Goal: Use online tool/utility: Utilize a website feature to perform a specific function

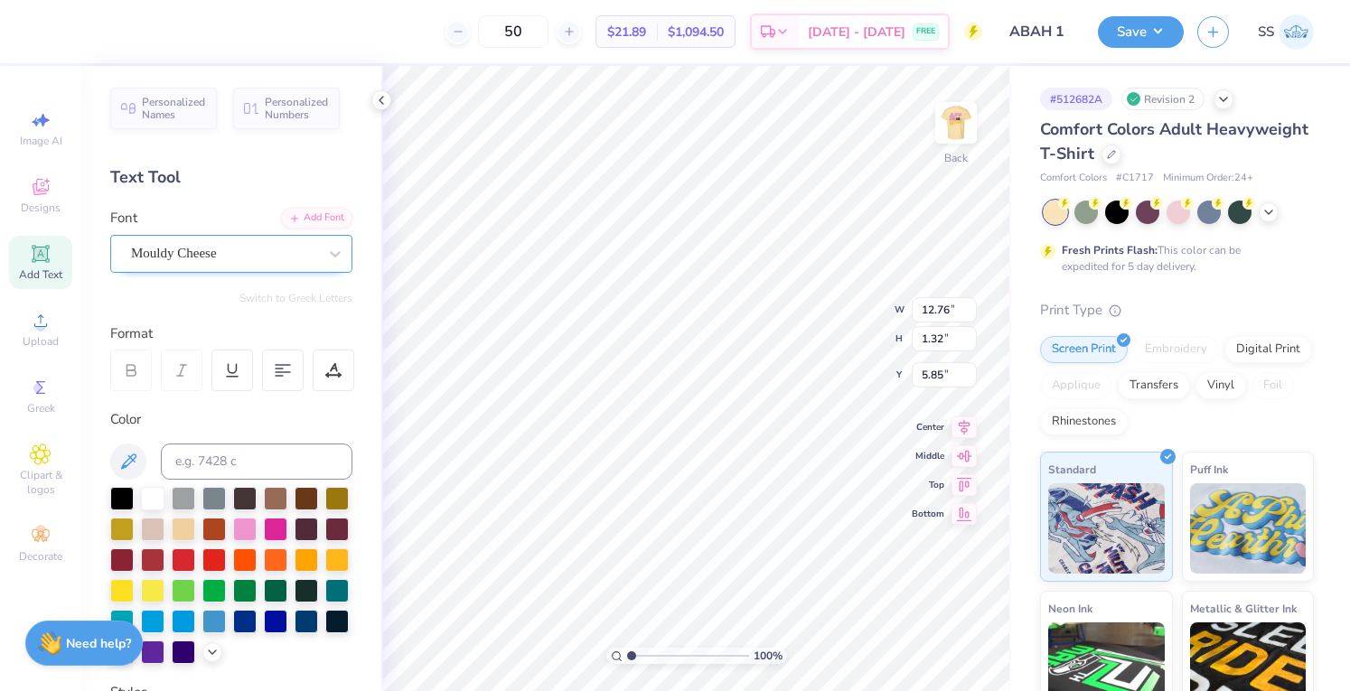
click at [145, 249] on div "Mouldy Cheese" at bounding box center [224, 253] width 190 height 28
type input "bold"
type input "14.08"
type input "1.21"
type input "5.90"
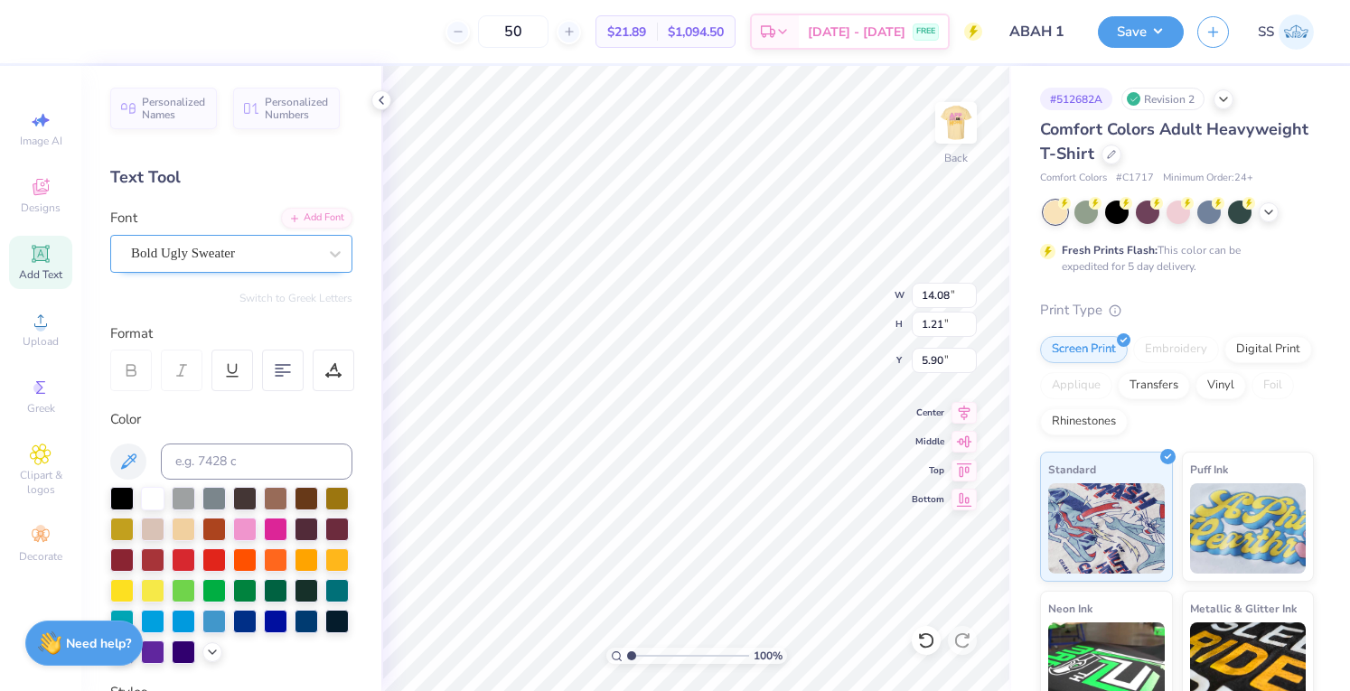
click at [174, 252] on div "Bold Ugly Sweater" at bounding box center [224, 253] width 190 height 28
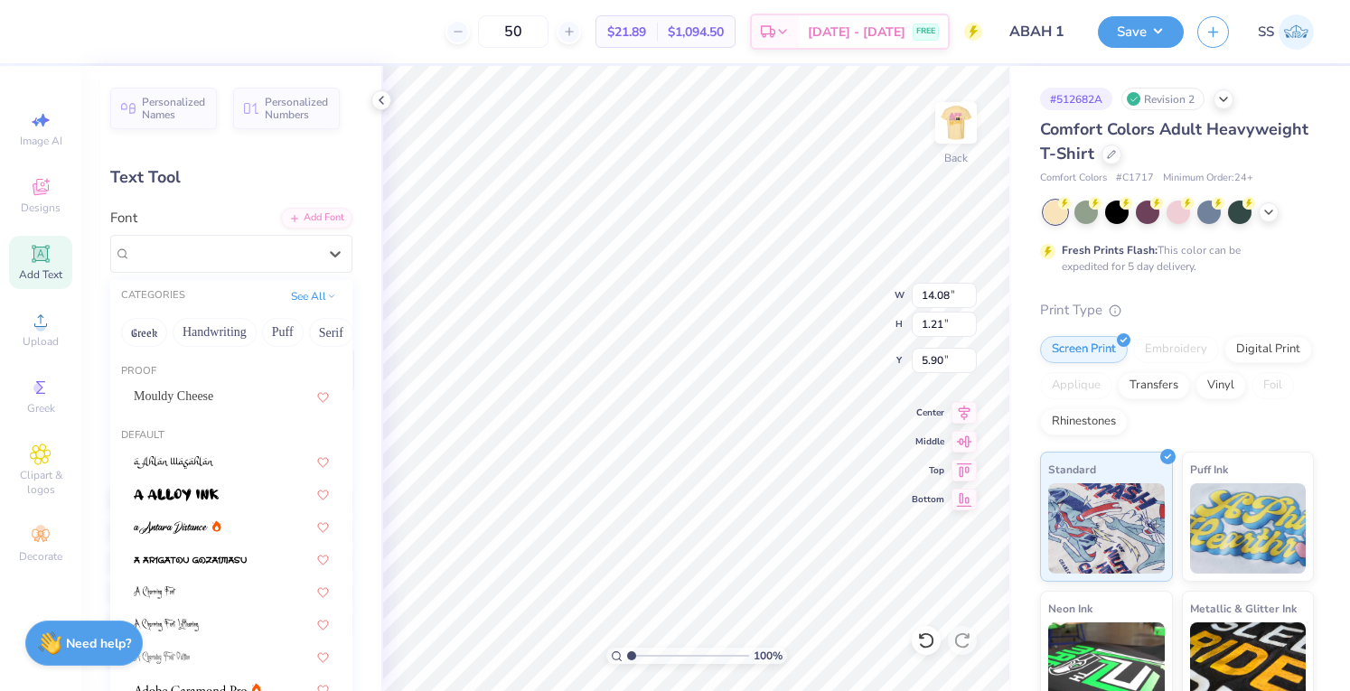
drag, startPoint x: 286, startPoint y: 326, endPoint x: 302, endPoint y: 321, distance: 16.3
click at [302, 321] on div "Greek Handwriting Puff Serif Bold Calligraphy Retro Sans Serif Minimal Fantasy …" at bounding box center [231, 333] width 242 height 40
click at [286, 297] on button "See All" at bounding box center [314, 295] width 56 height 18
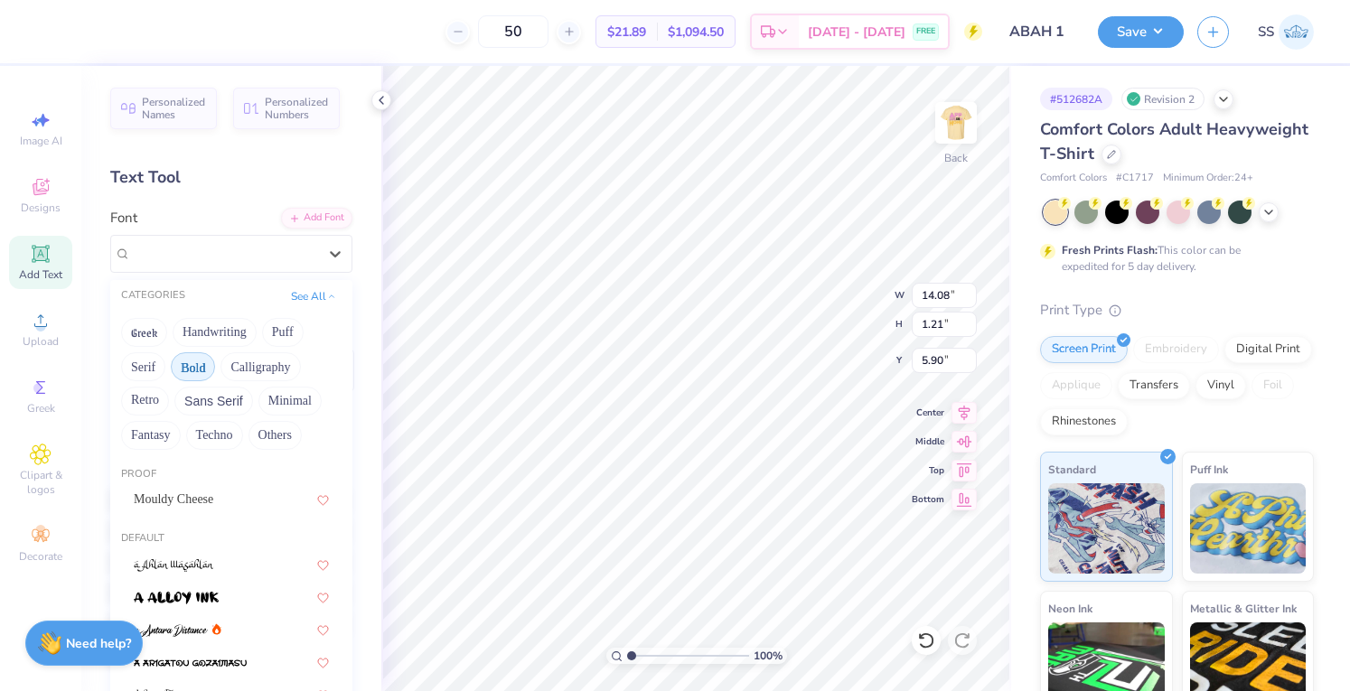
click at [211, 361] on button "Bold" at bounding box center [193, 366] width 44 height 29
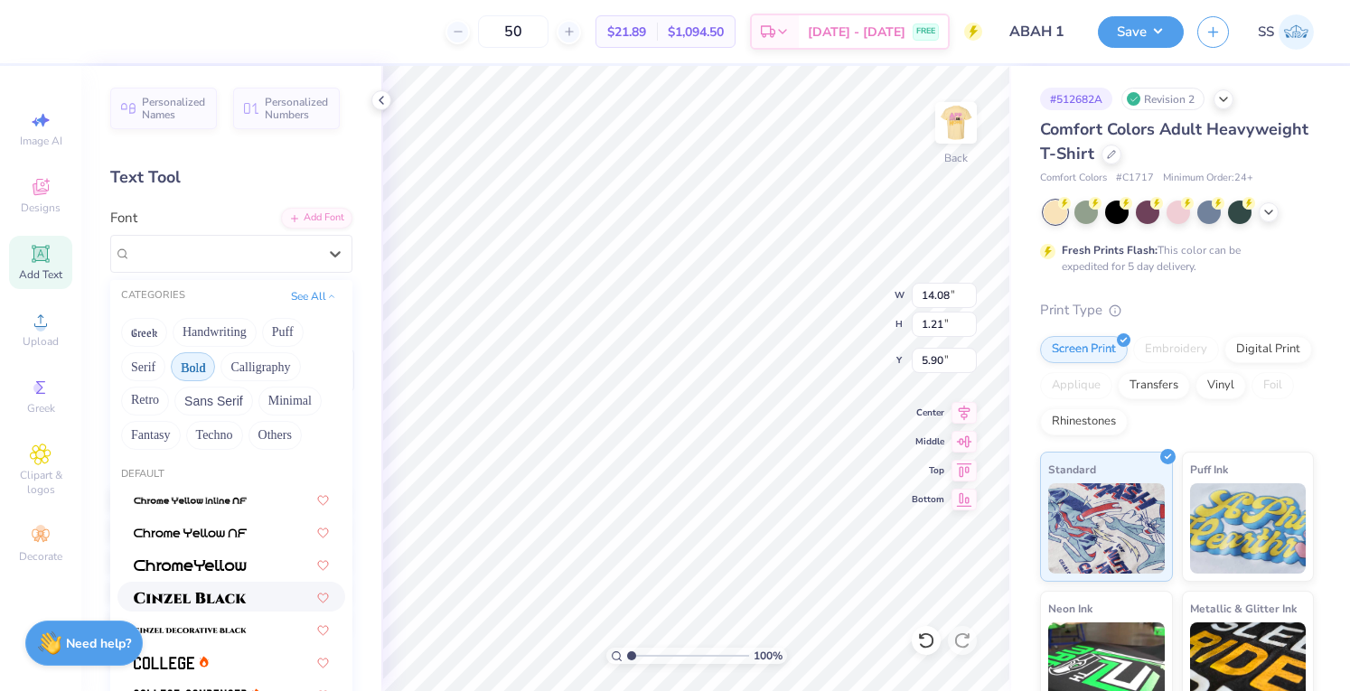
click at [208, 586] on div at bounding box center [231, 597] width 228 height 30
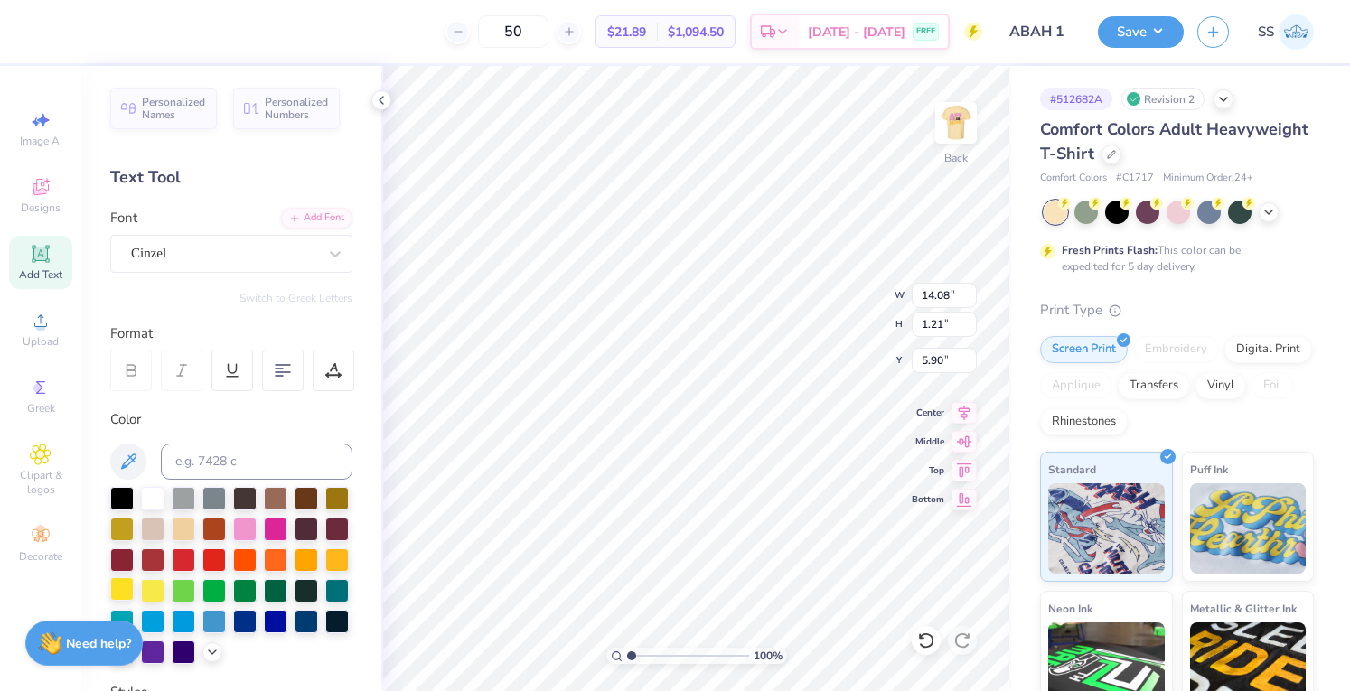
type input "14.17"
type input "1.10"
type input "5.96"
click at [287, 516] on div at bounding box center [275, 527] width 23 height 23
type input "3.00"
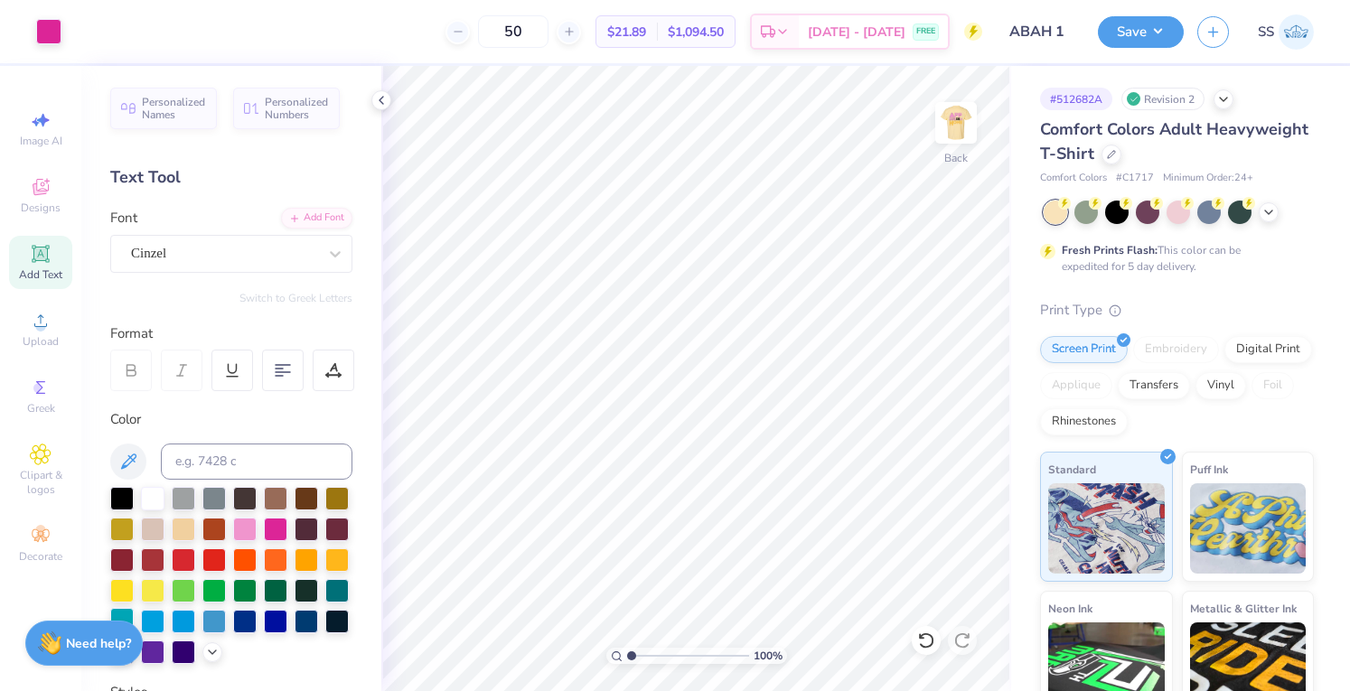
scroll to position [389, 0]
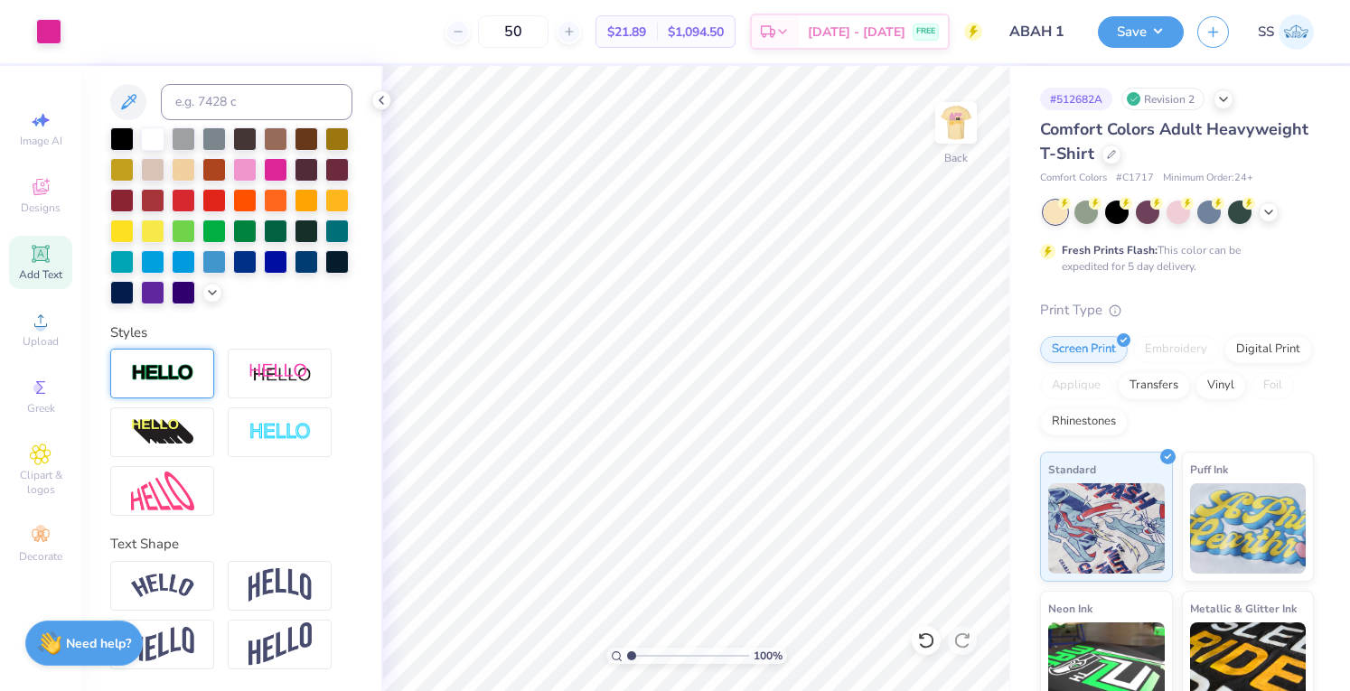
click at [165, 389] on div at bounding box center [162, 374] width 104 height 50
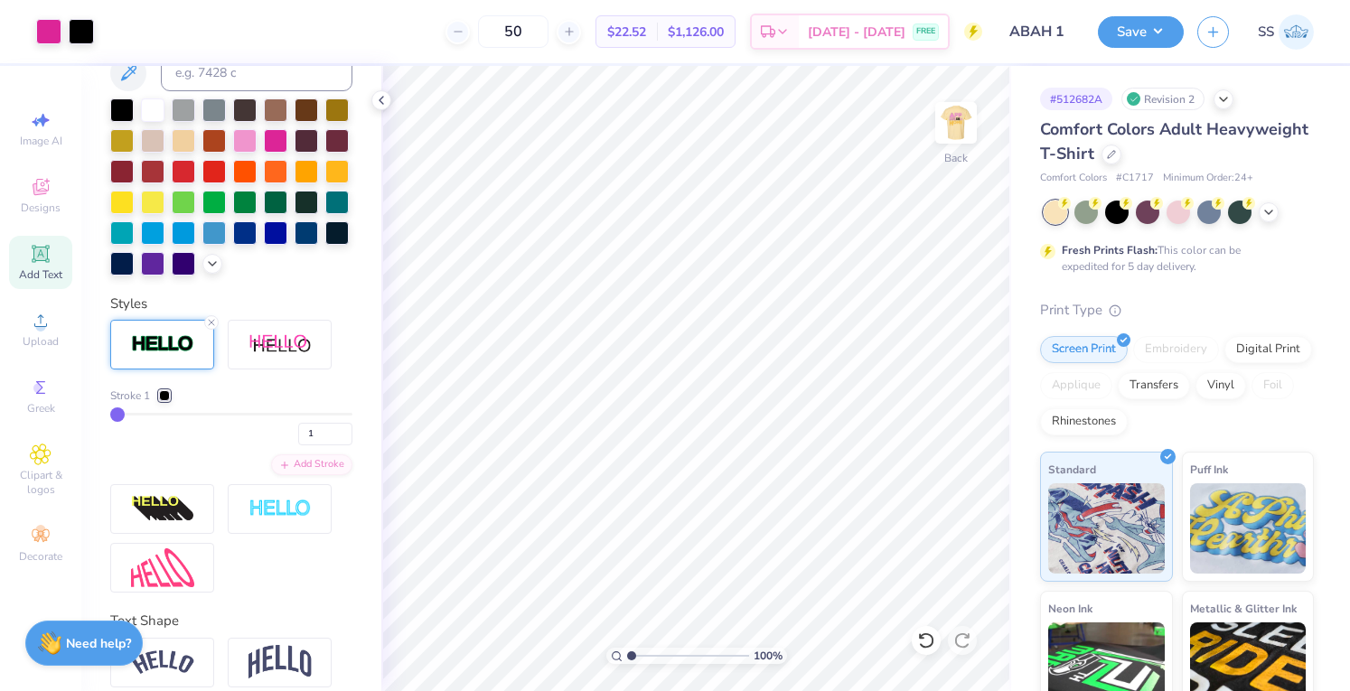
drag, startPoint x: 125, startPoint y: 440, endPoint x: 158, endPoint y: 440, distance: 33.4
click at [158, 440] on div "Stroke 1 1" at bounding box center [231, 417] width 242 height 58
type input "3"
type input "4"
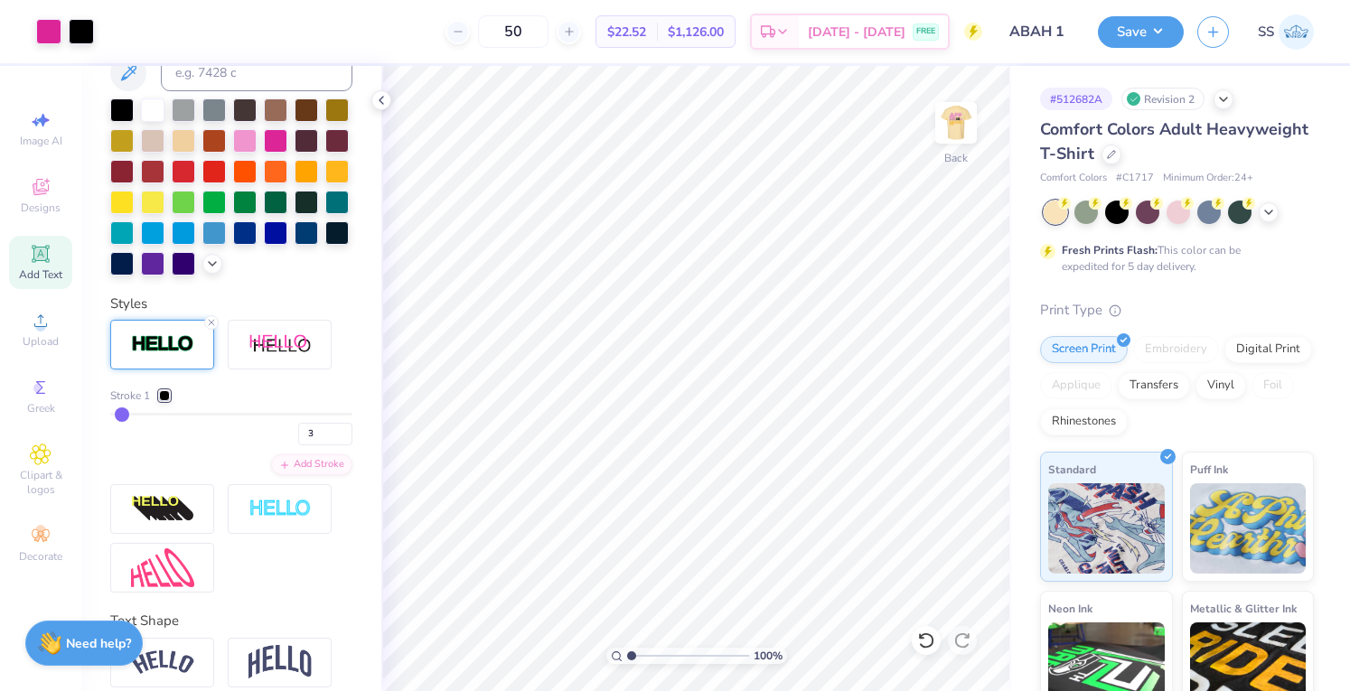
type input "4"
type input "5"
type input "7"
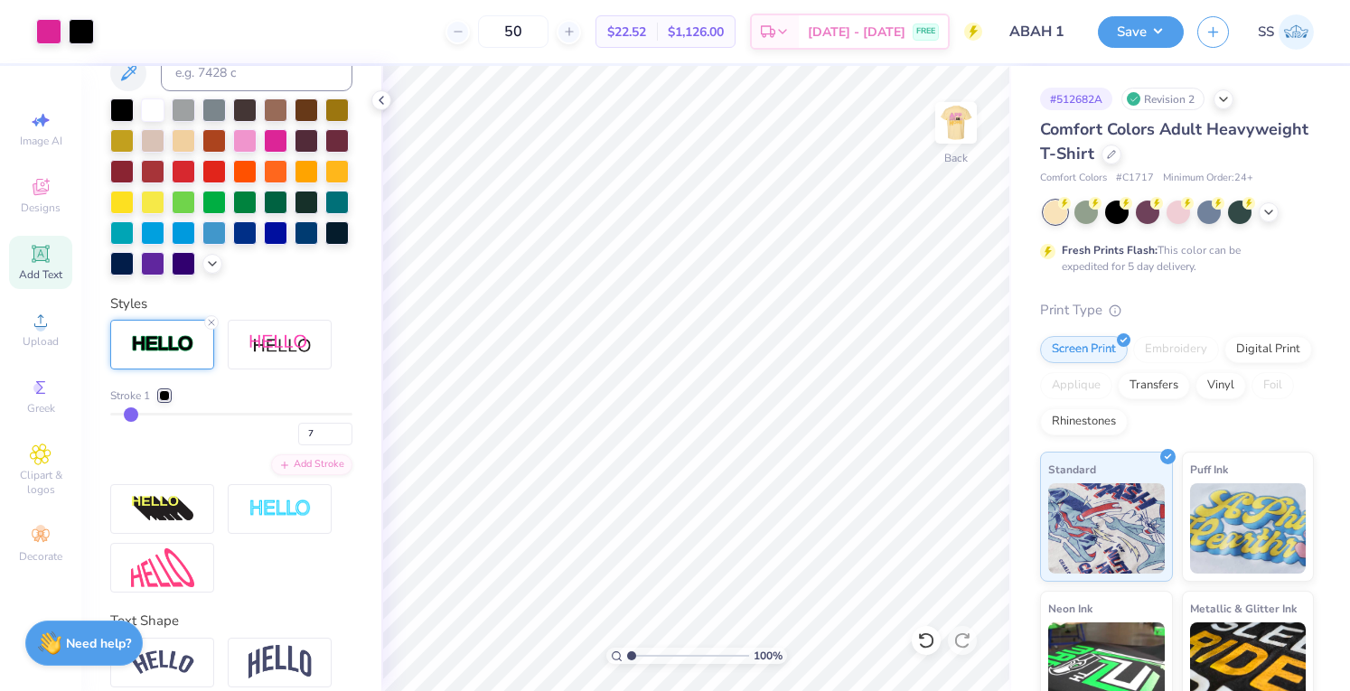
type input "8"
type input "10"
type input "12"
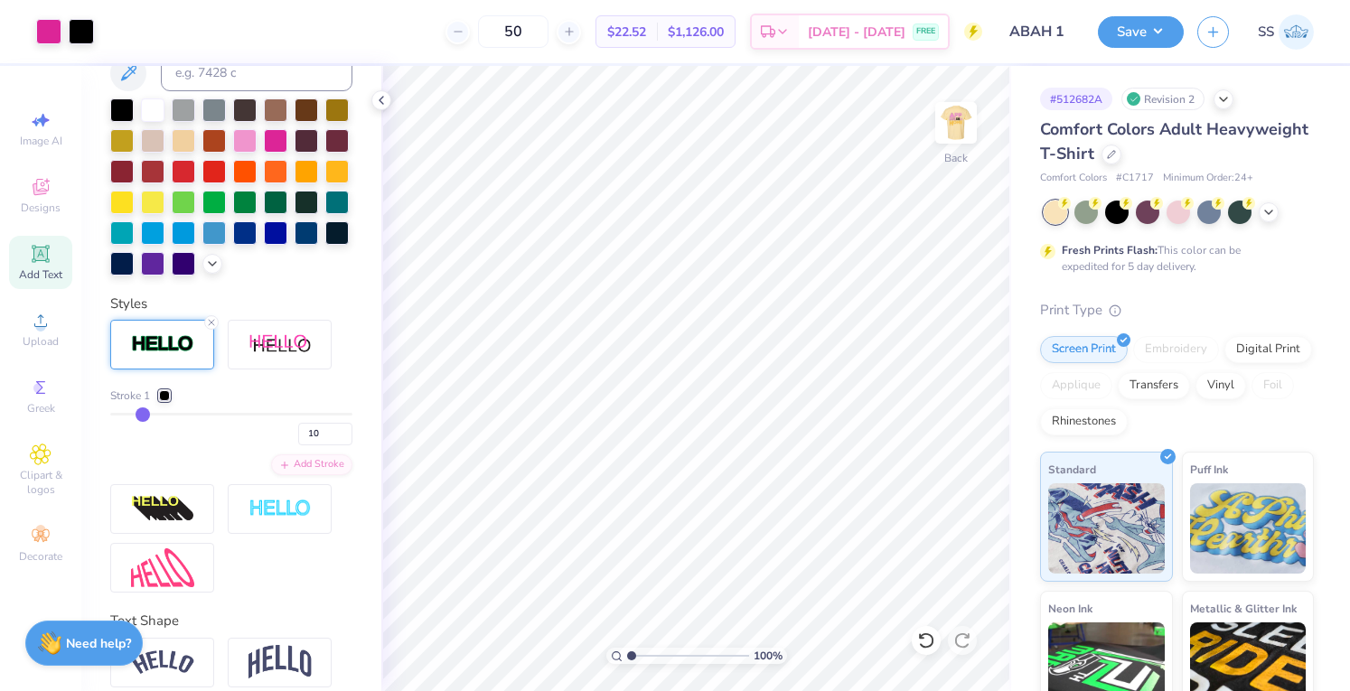
type input "12"
type input "16"
drag, startPoint x: 119, startPoint y: 440, endPoint x: 150, endPoint y: 440, distance: 30.7
type input "16"
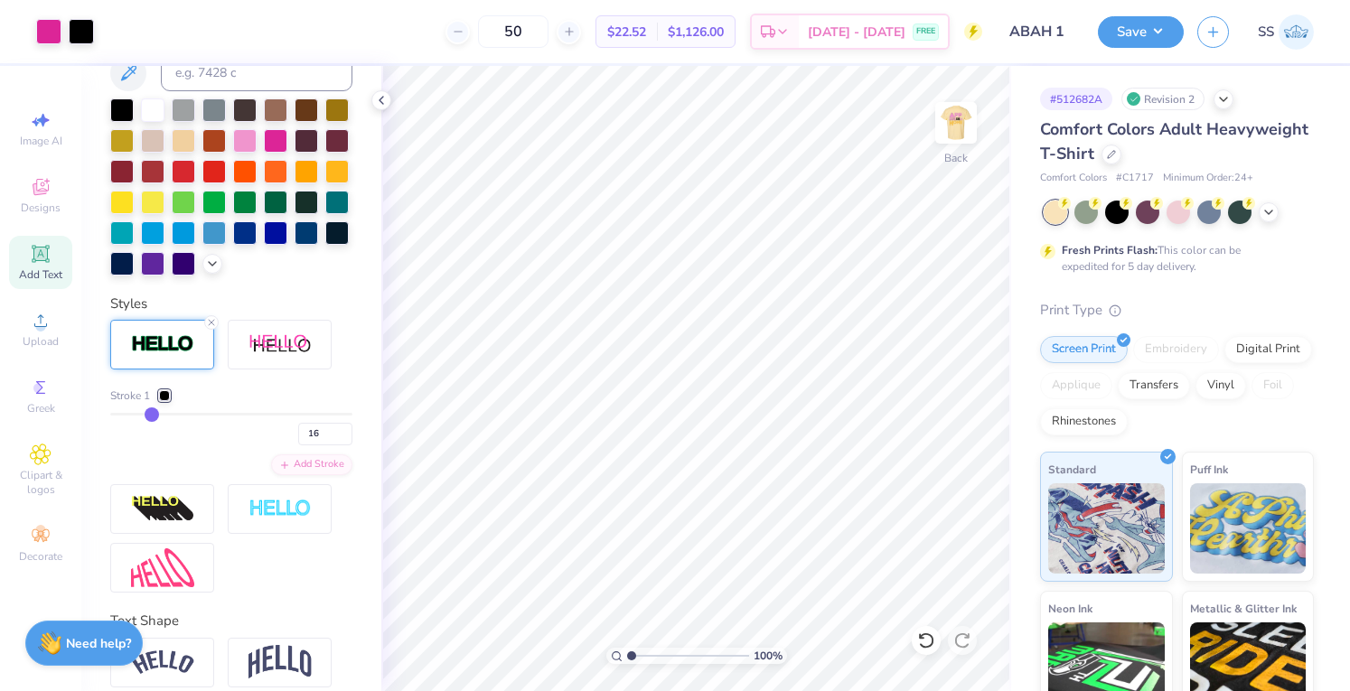
click at [150, 416] on input "range" at bounding box center [231, 414] width 242 height 3
type input "13"
type input "12"
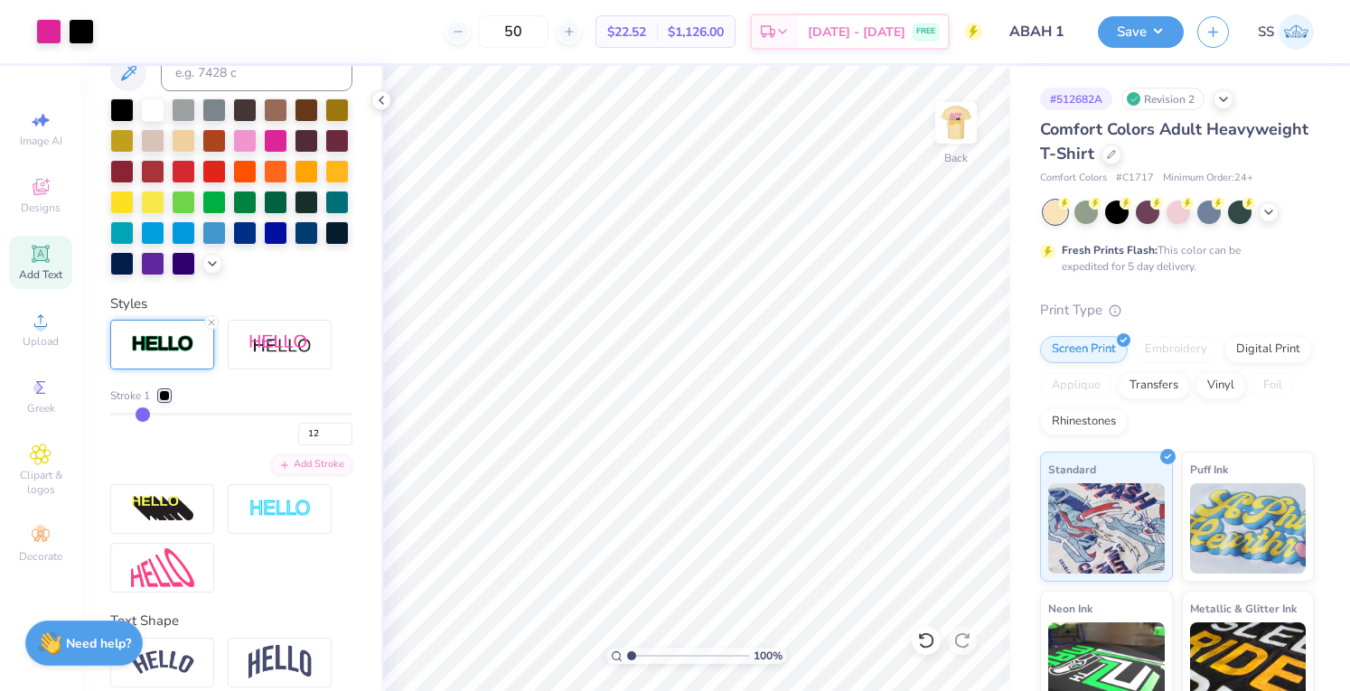
type input "11"
type input "10"
type input "9"
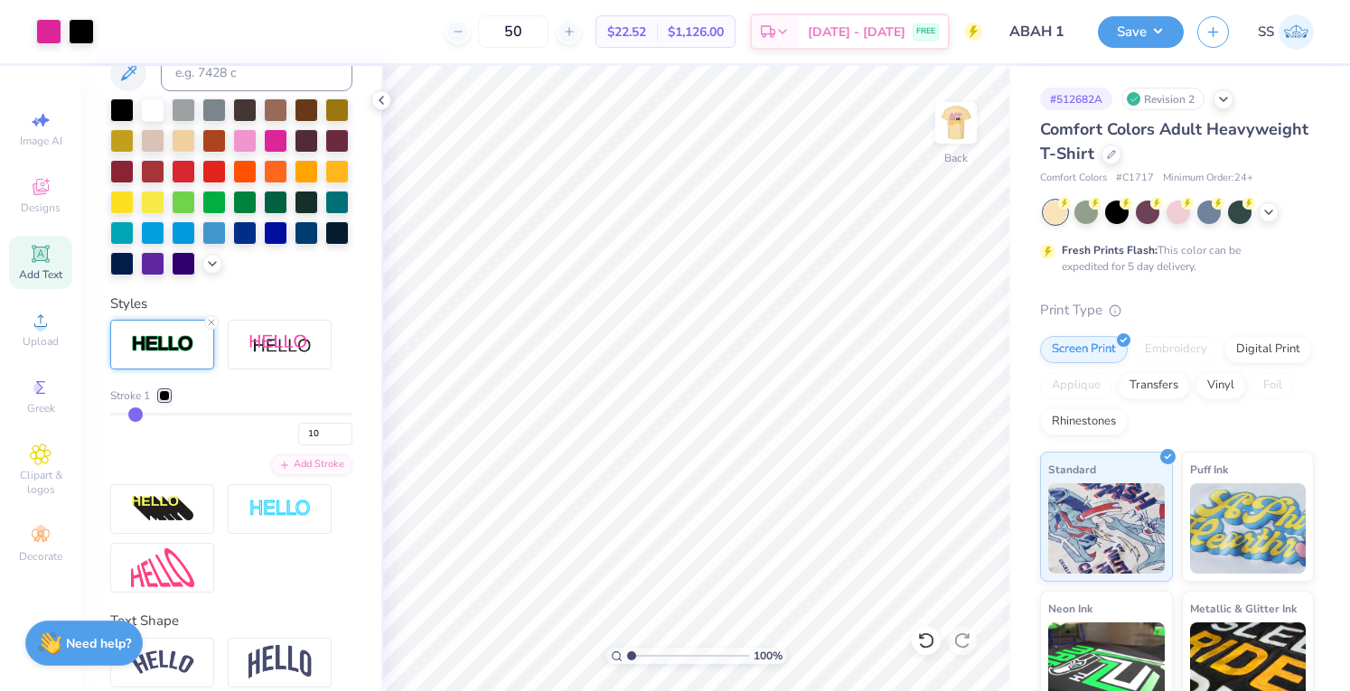
type input "9"
type input "8"
type input "7"
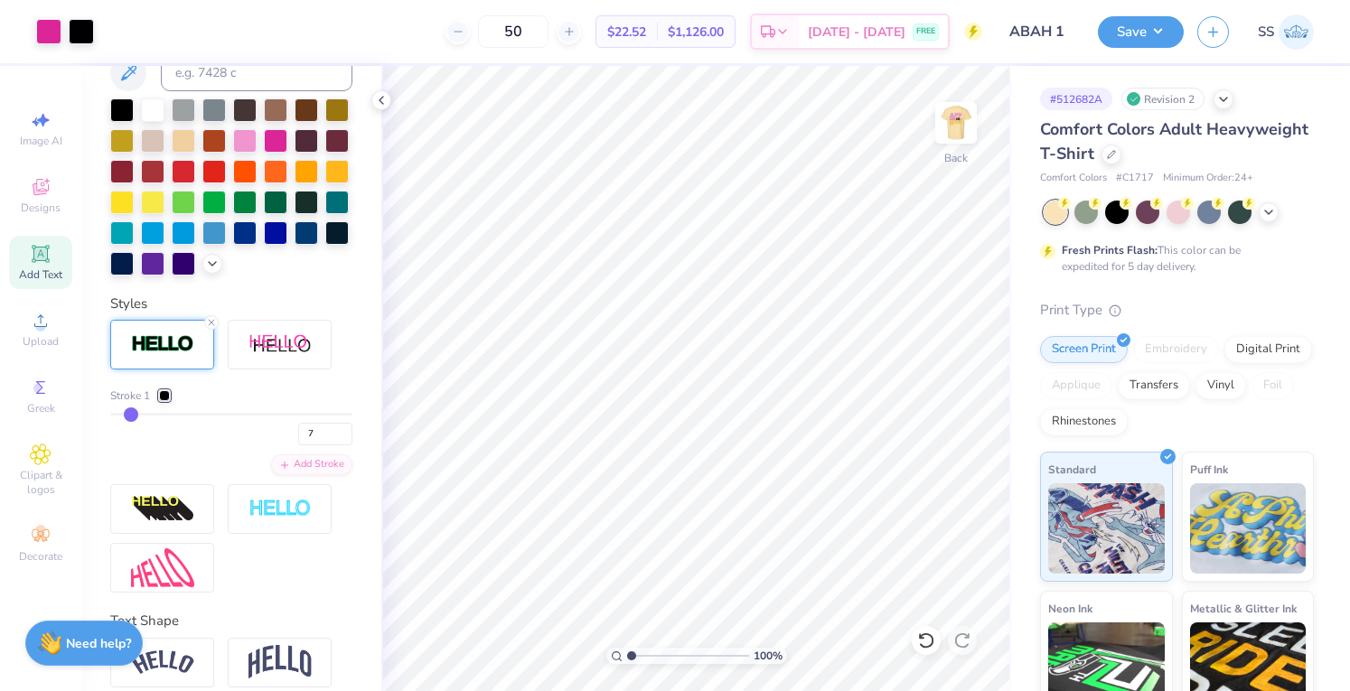
type input "6"
type input "5"
drag, startPoint x: 145, startPoint y: 446, endPoint x: 127, endPoint y: 446, distance: 18.1
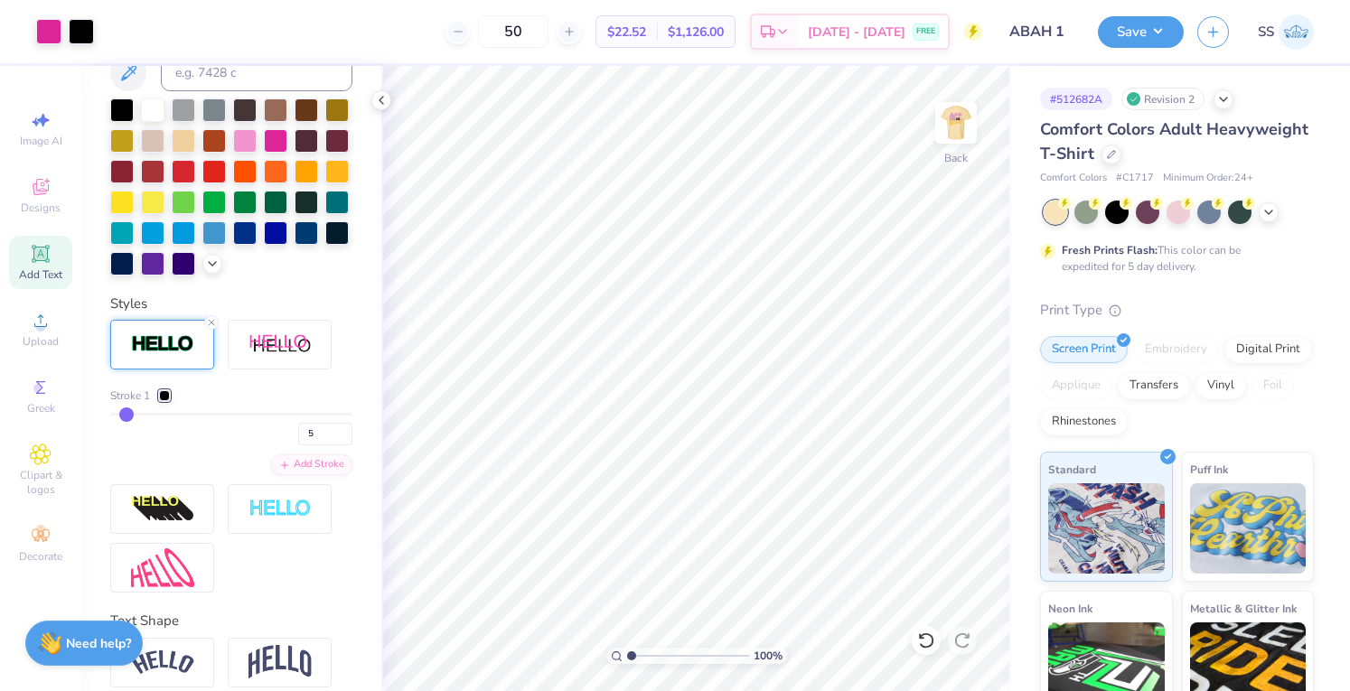
type input "5"
click at [127, 416] on input "range" at bounding box center [231, 414] width 242 height 3
type input "7"
type input "6"
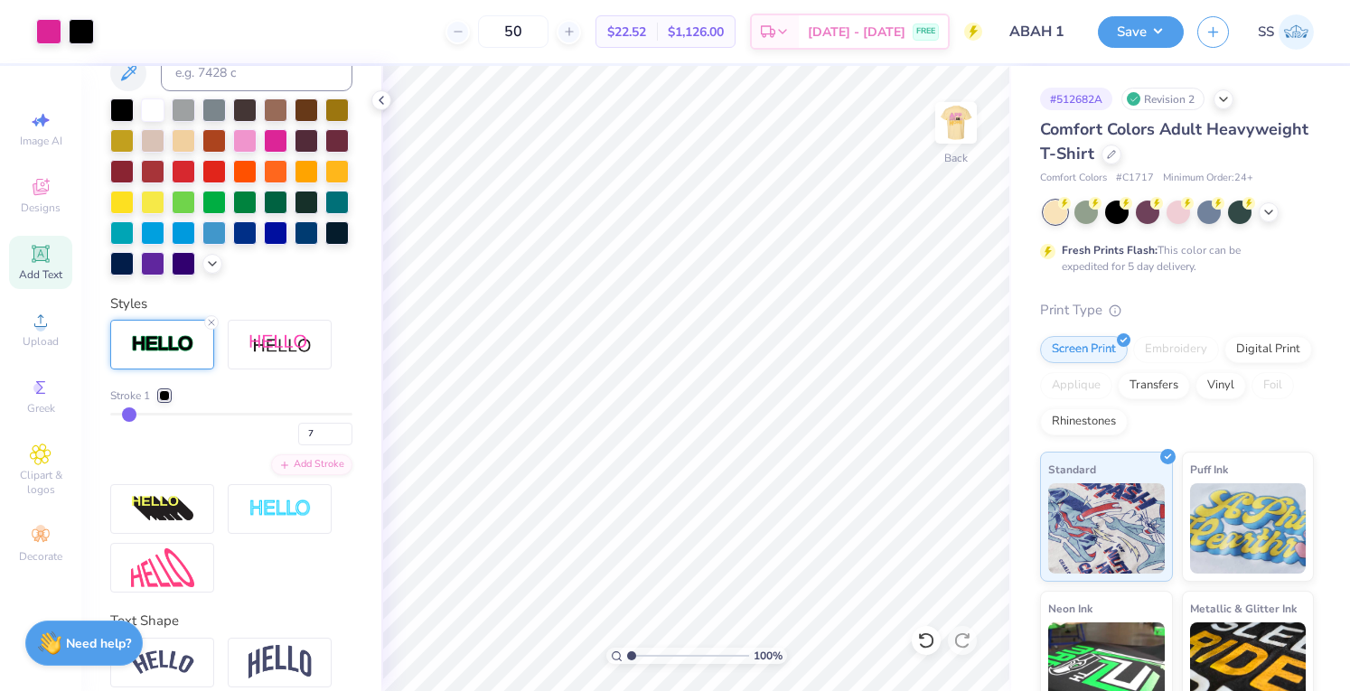
type input "6"
type input "5"
type input "4"
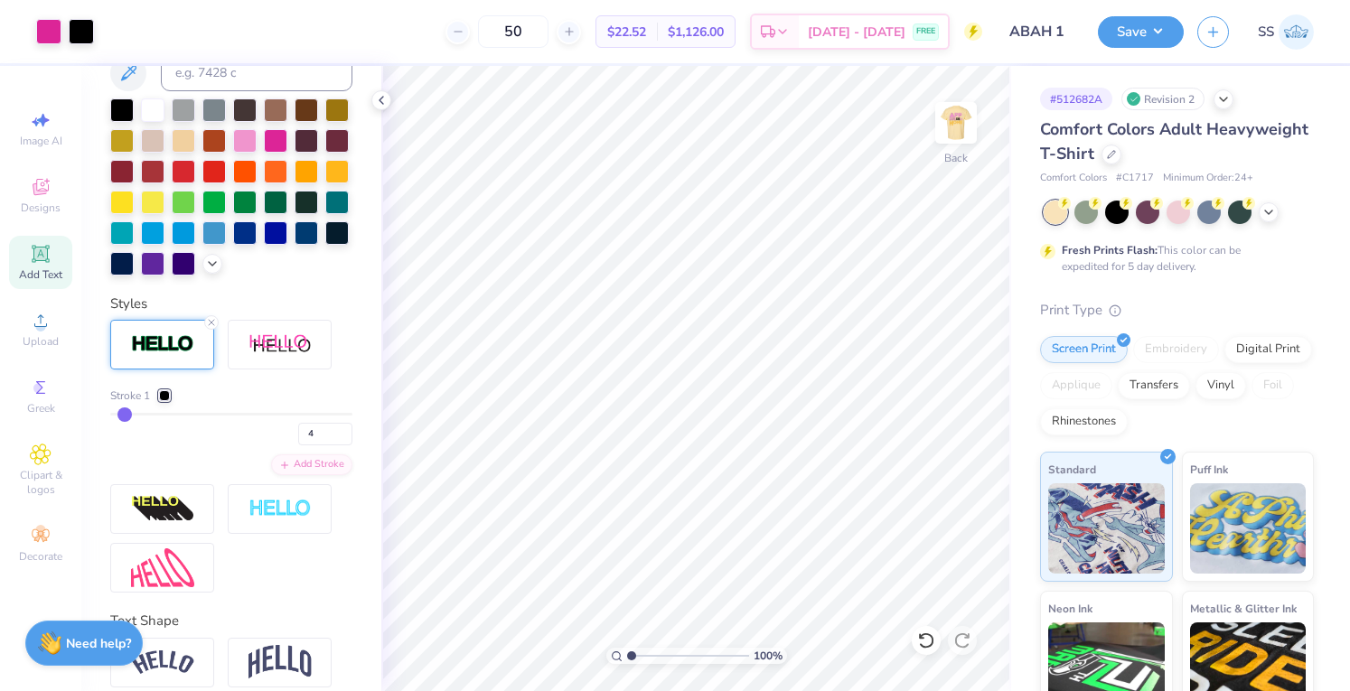
type input "4"
click at [125, 416] on input "range" at bounding box center [231, 414] width 242 height 3
type input "3"
click at [122, 416] on input "range" at bounding box center [231, 414] width 242 height 3
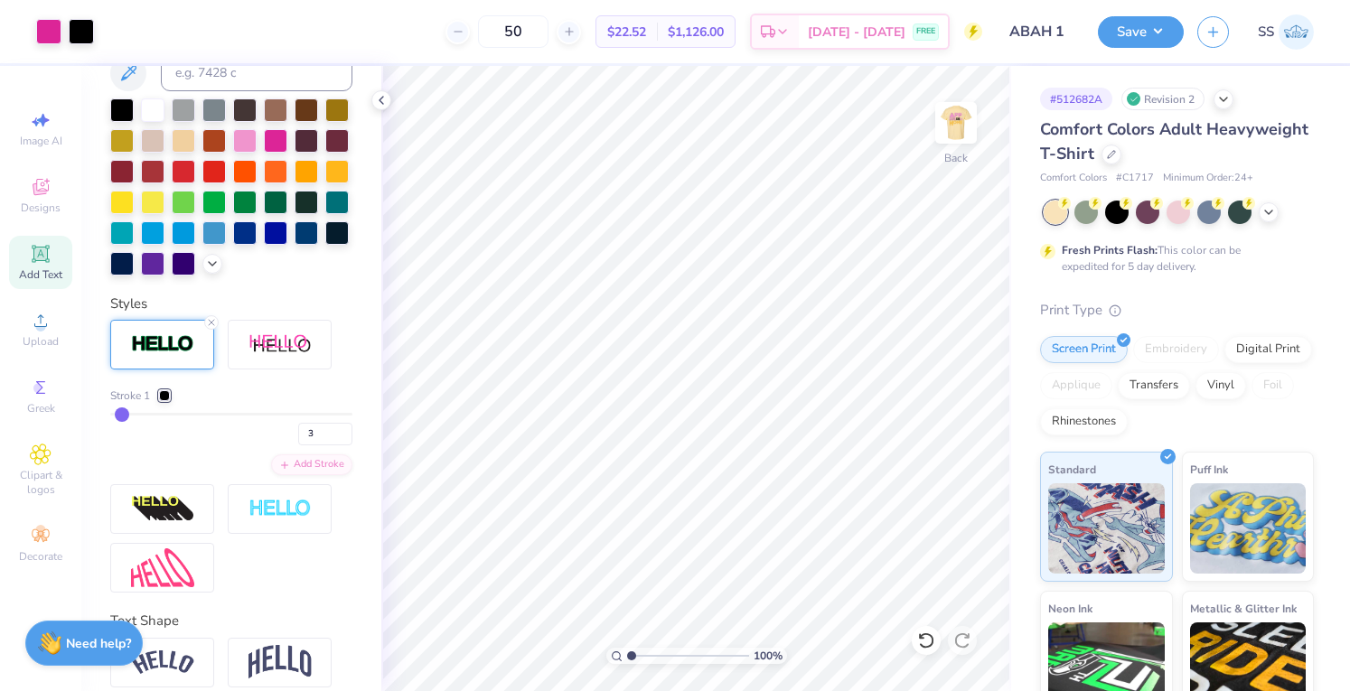
type input "5"
type input "4"
type input "3"
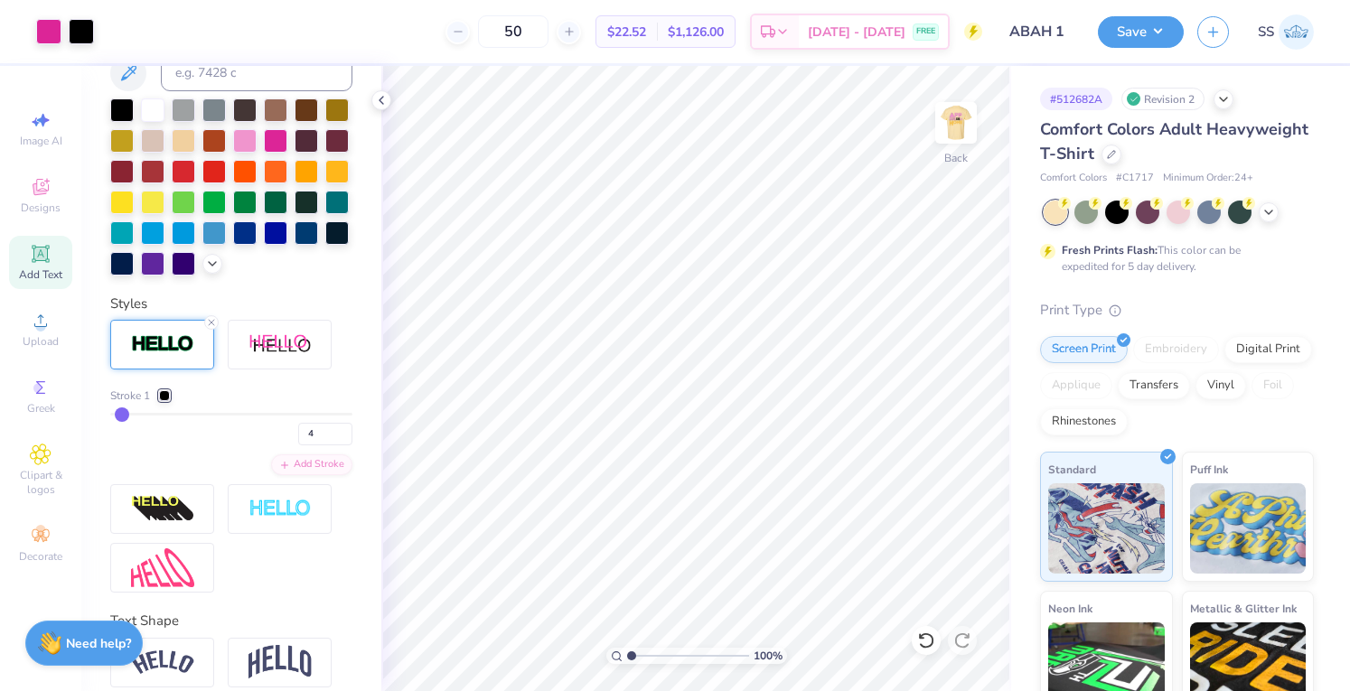
type input "3"
type input "2"
click at [119, 416] on input "range" at bounding box center [231, 414] width 242 height 3
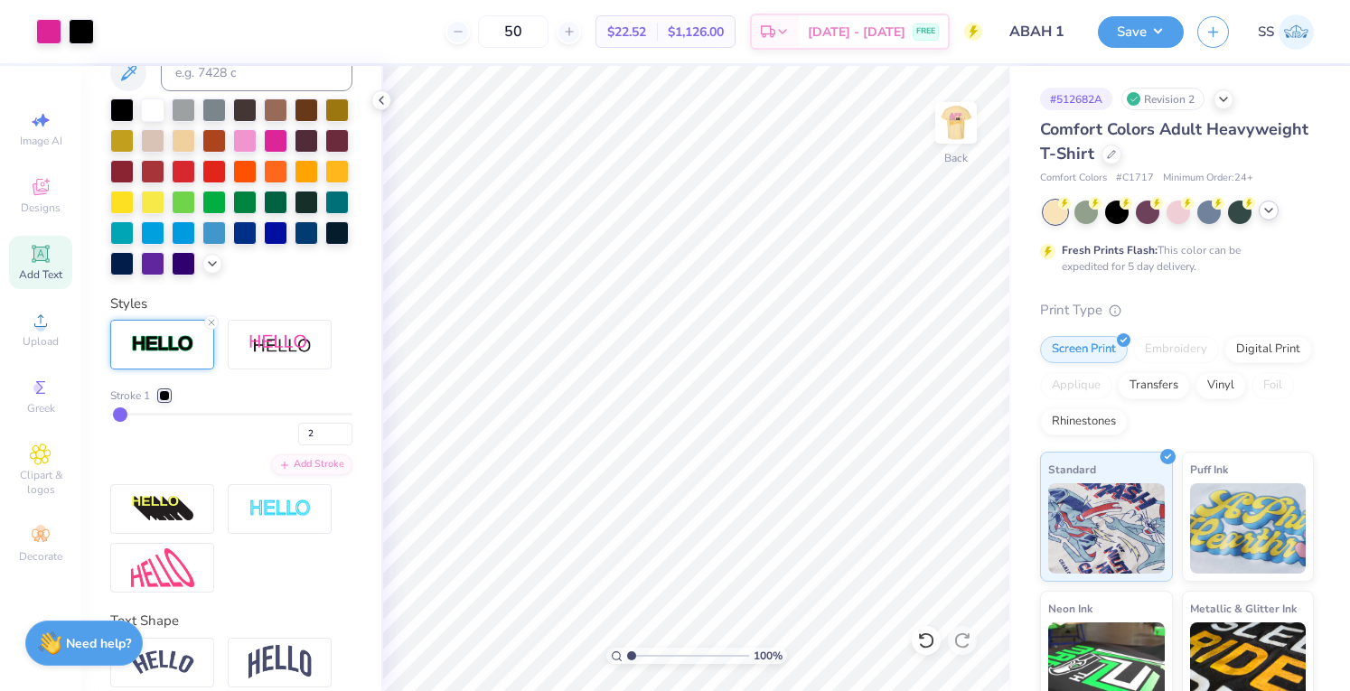
click at [1263, 214] on icon at bounding box center [1269, 210] width 14 height 14
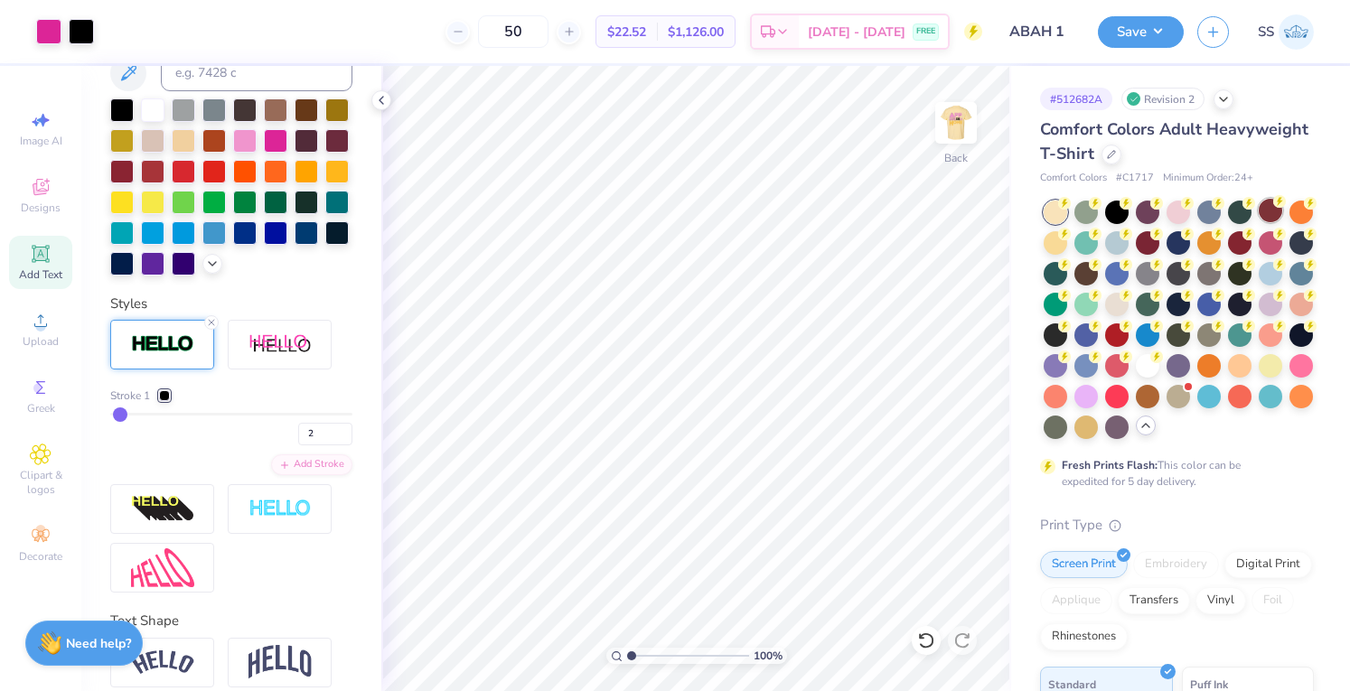
click at [1267, 211] on div at bounding box center [1270, 210] width 23 height 23
click at [1259, 376] on div at bounding box center [1270, 363] width 23 height 23
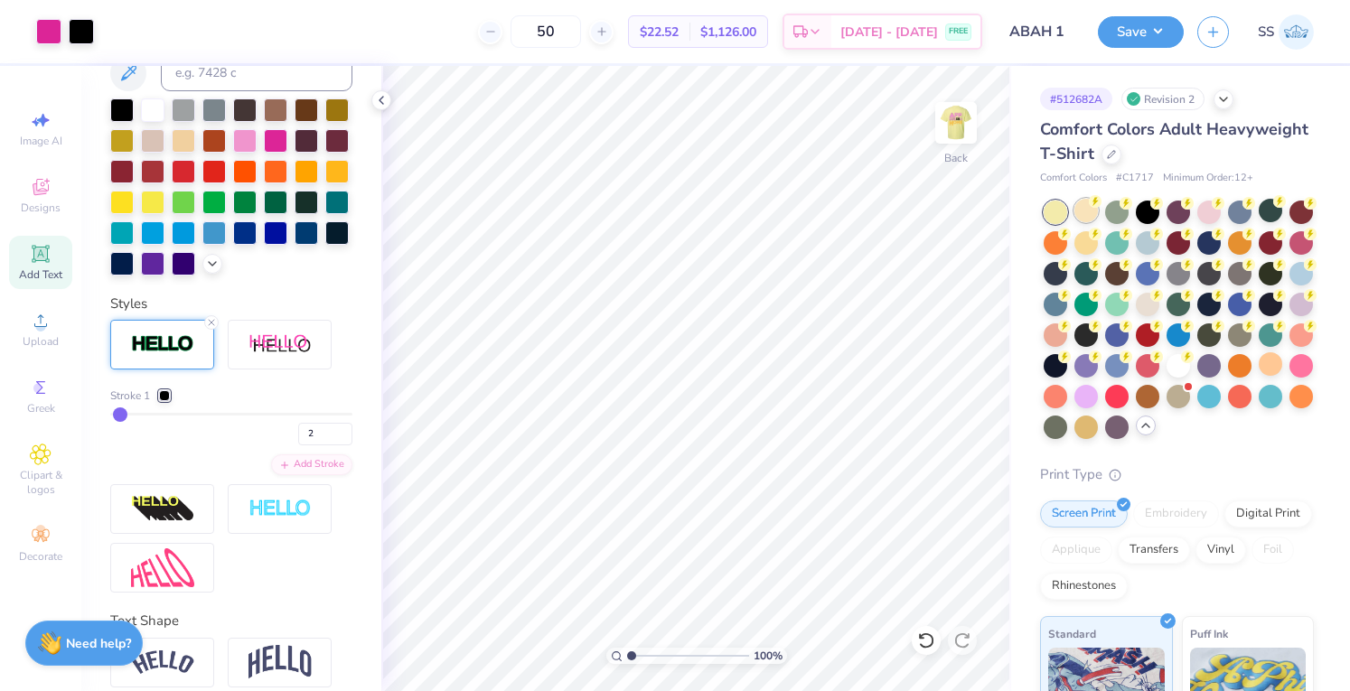
click at [1082, 203] on div at bounding box center [1086, 210] width 23 height 23
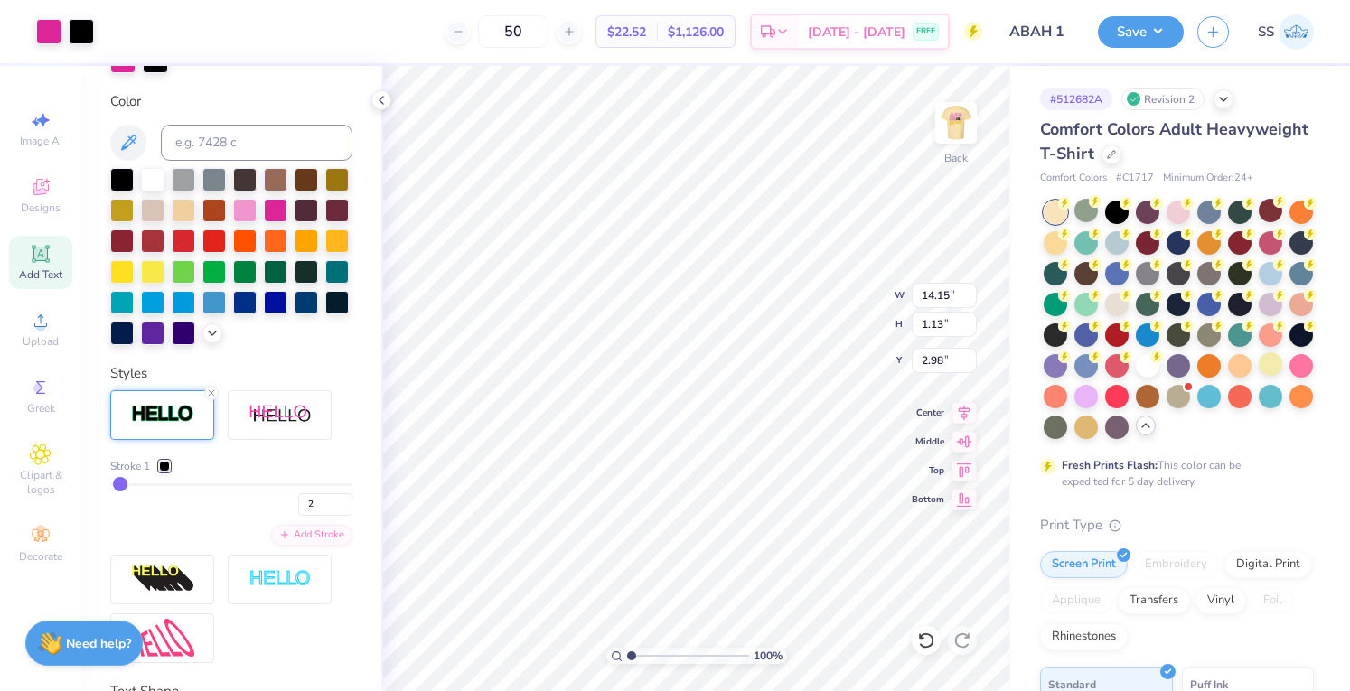
scroll to position [458, 0]
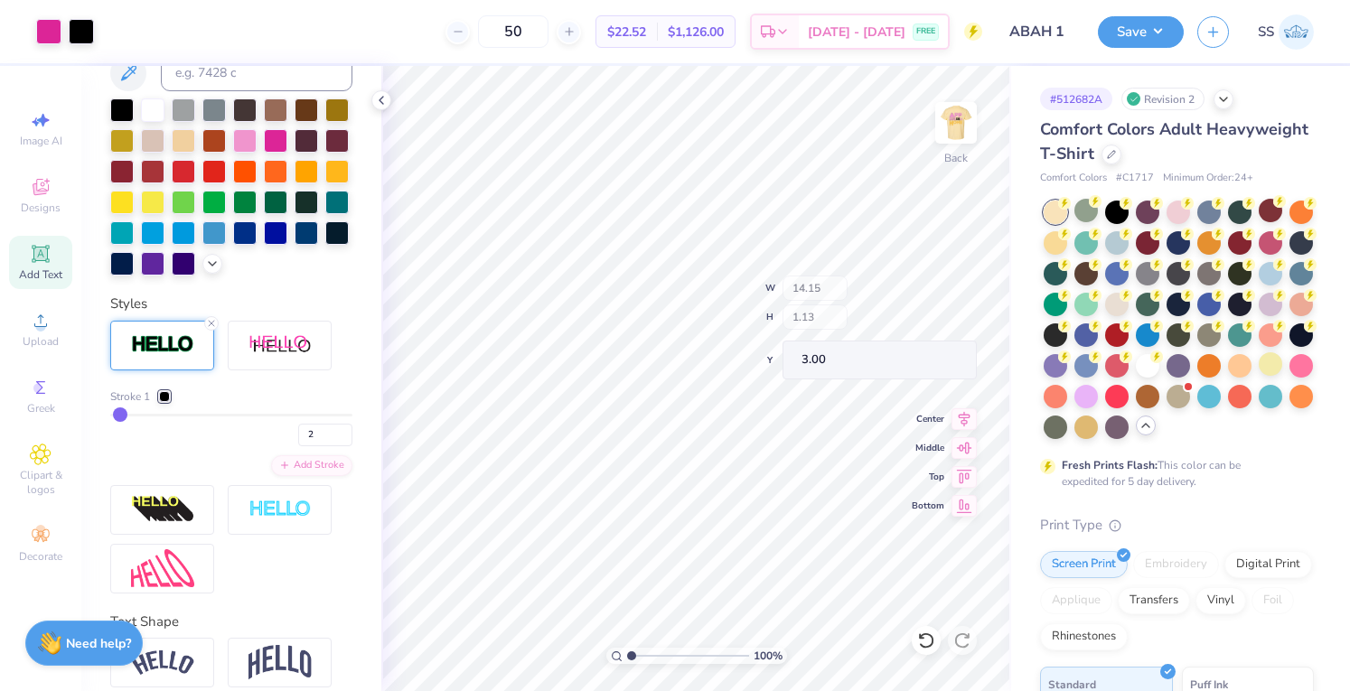
type input "3.00"
click at [1140, 35] on button "Save" at bounding box center [1141, 30] width 86 height 32
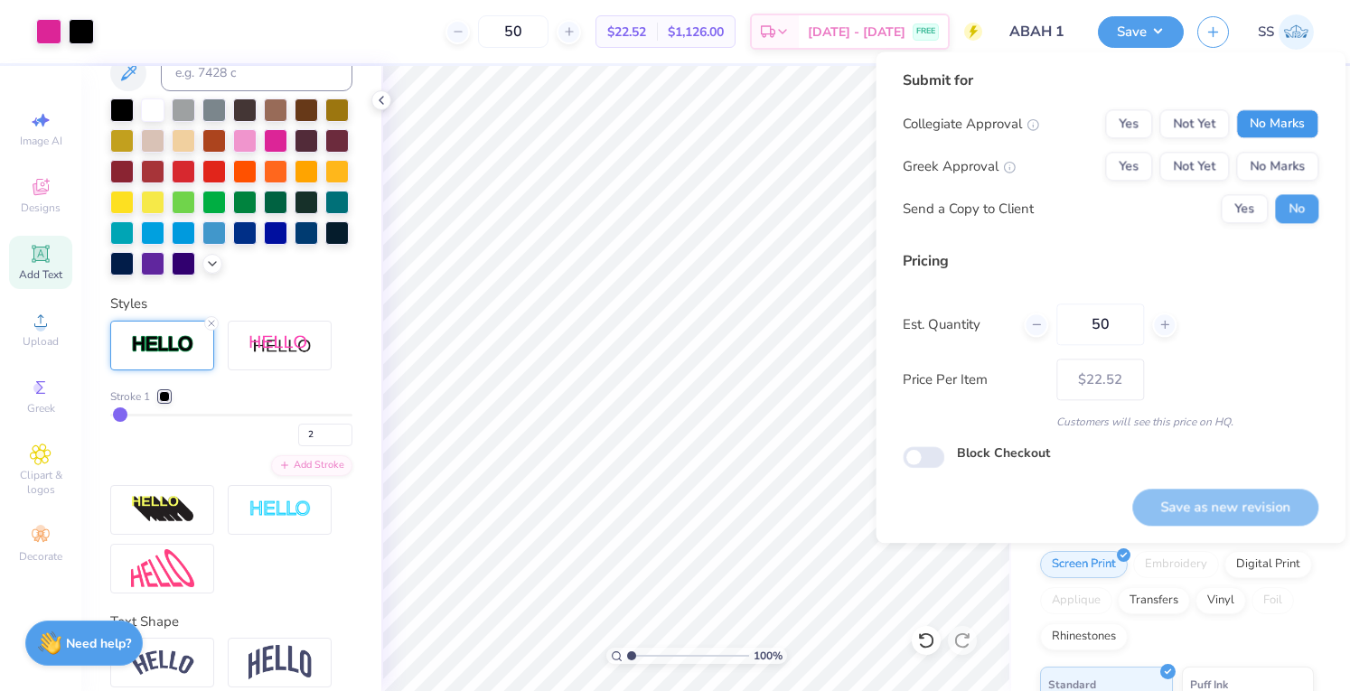
click at [1251, 119] on button "No Marks" at bounding box center [1277, 123] width 82 height 29
click at [1313, 175] on button "No Marks" at bounding box center [1277, 166] width 82 height 29
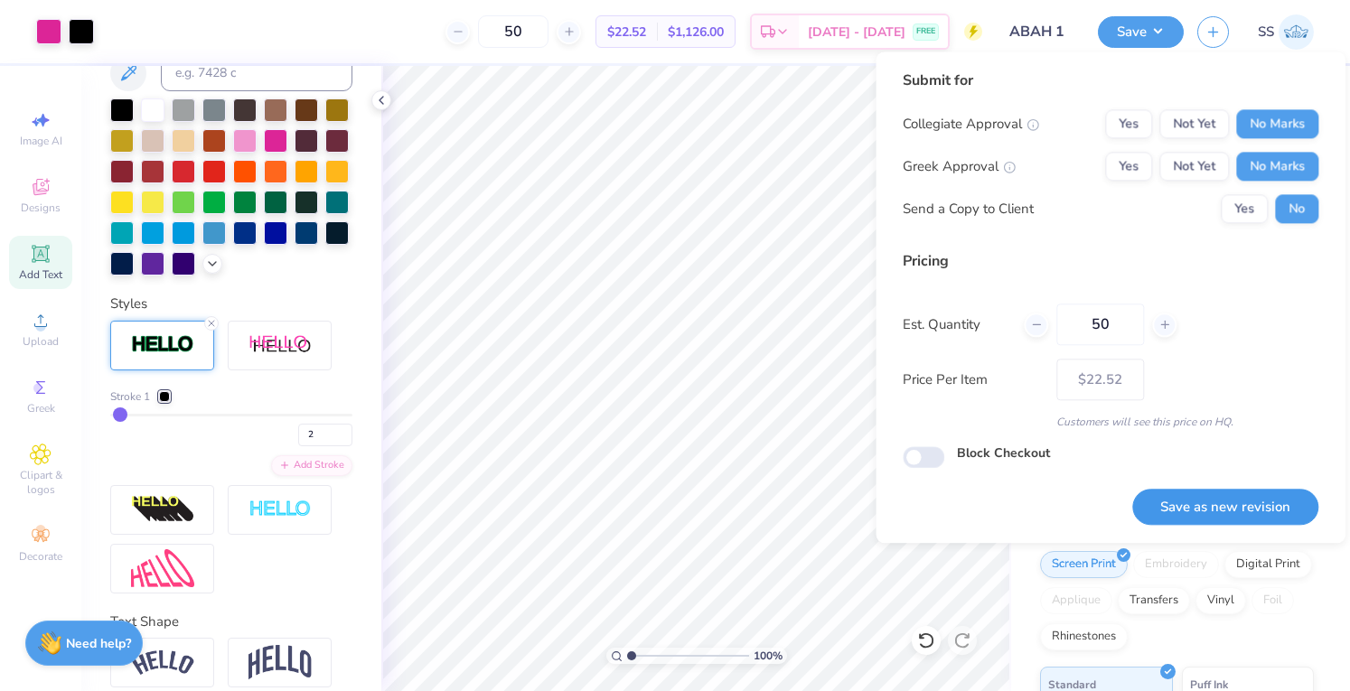
click at [1155, 516] on button "Save as new revision" at bounding box center [1225, 507] width 186 height 37
type input "$22.52"
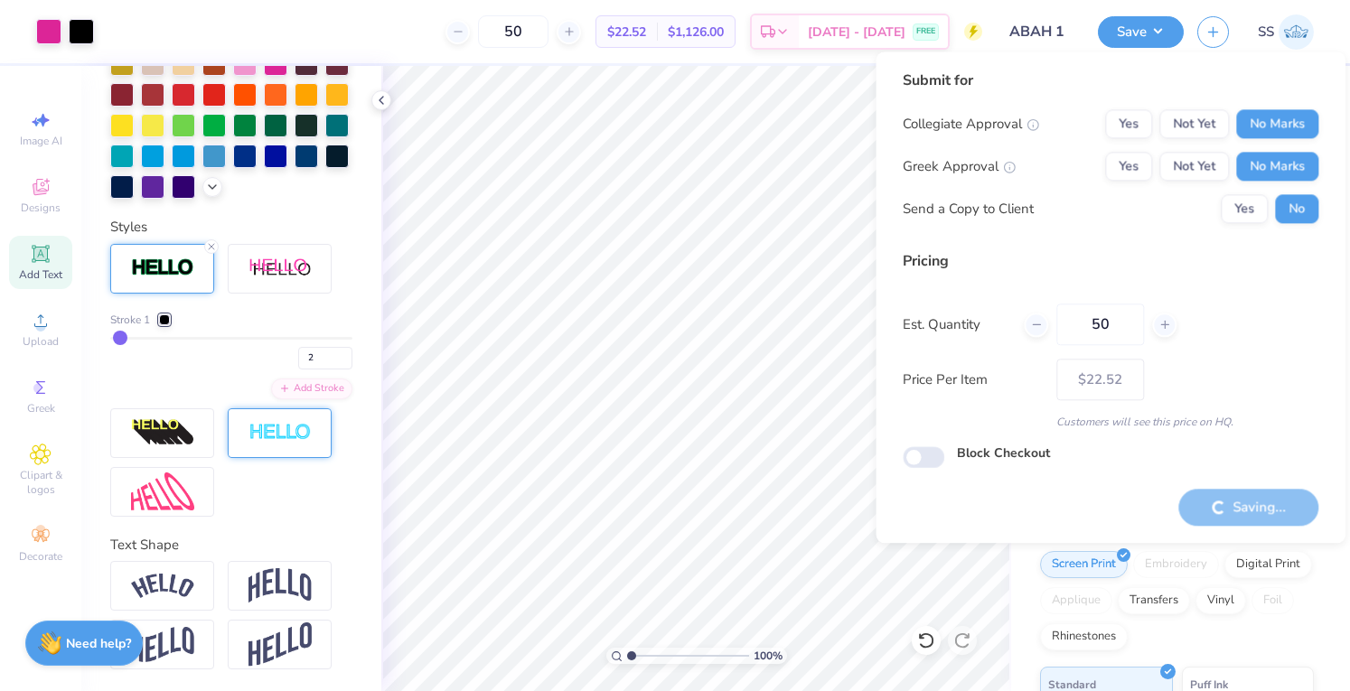
scroll to position [564, 0]
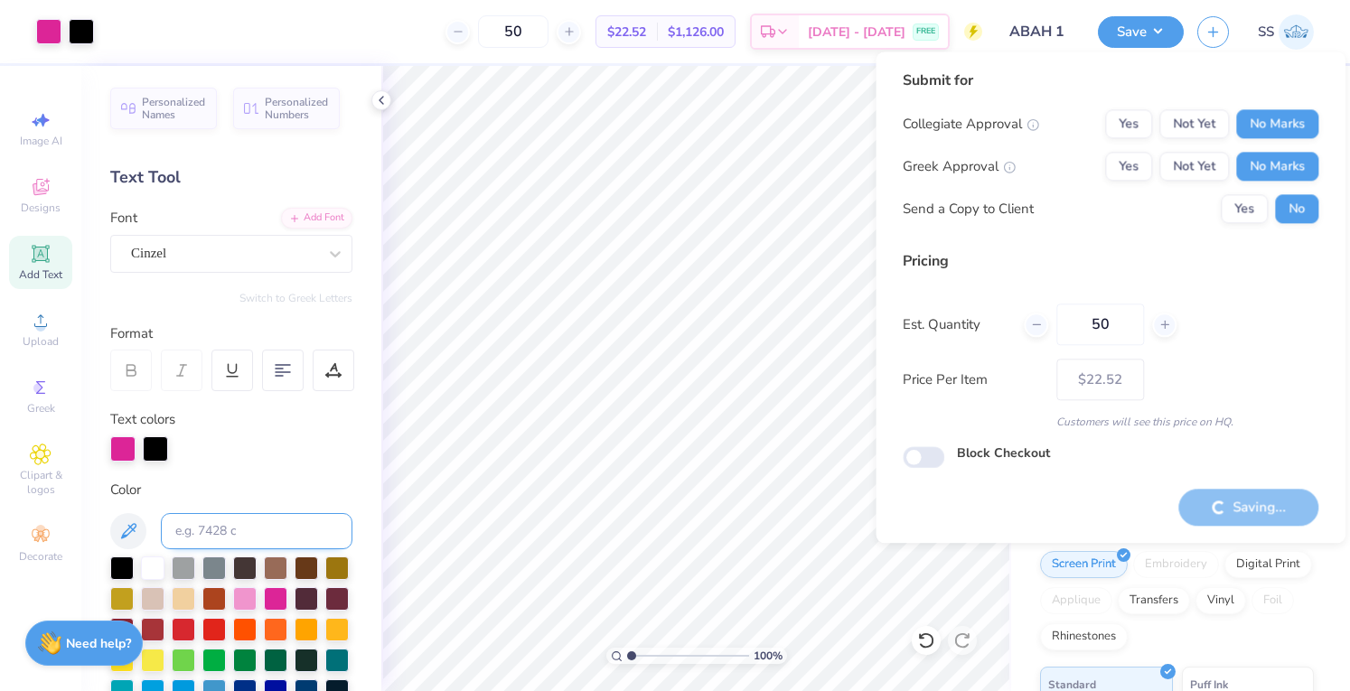
scroll to position [564, 0]
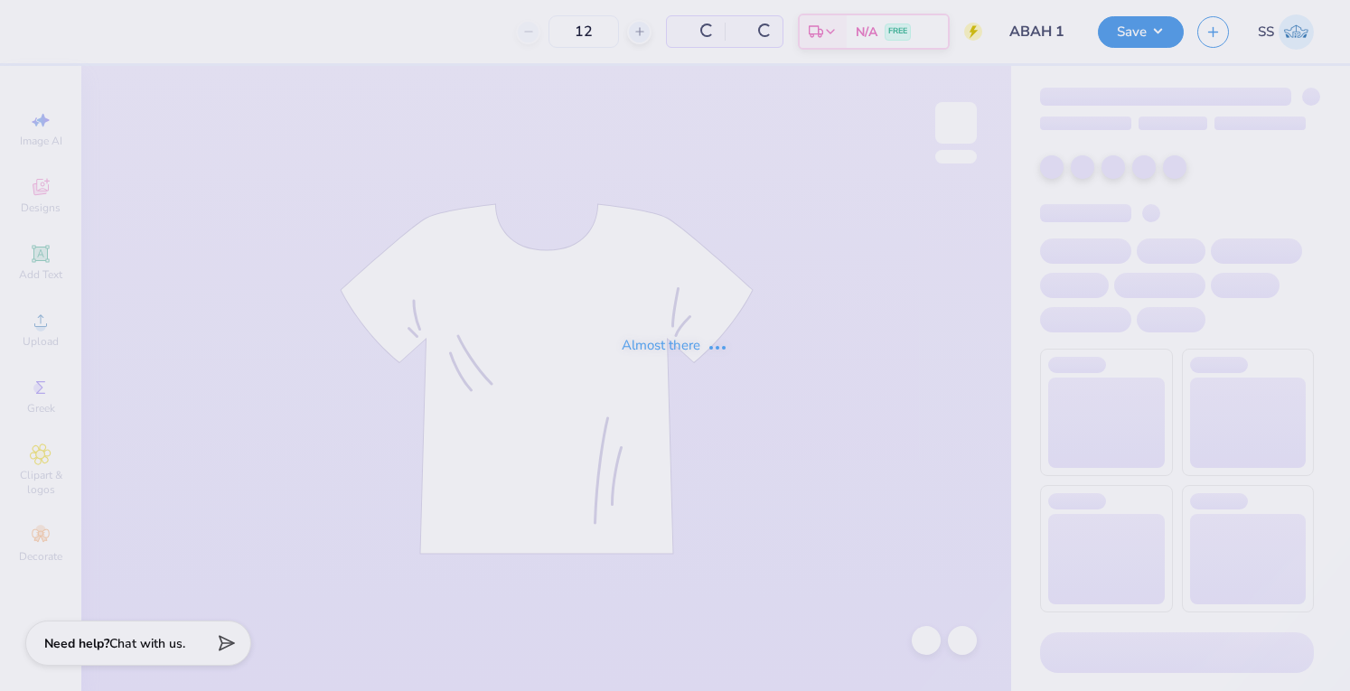
type input "50"
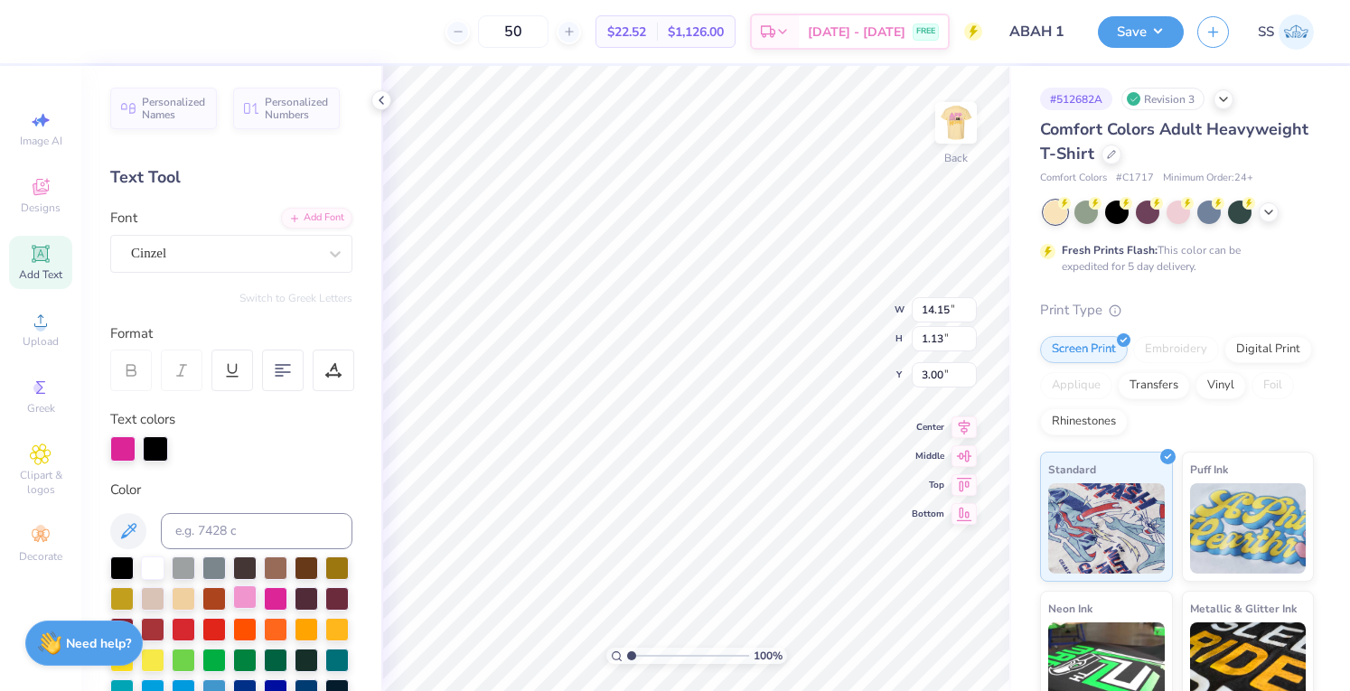
click at [257, 586] on div at bounding box center [244, 597] width 23 height 23
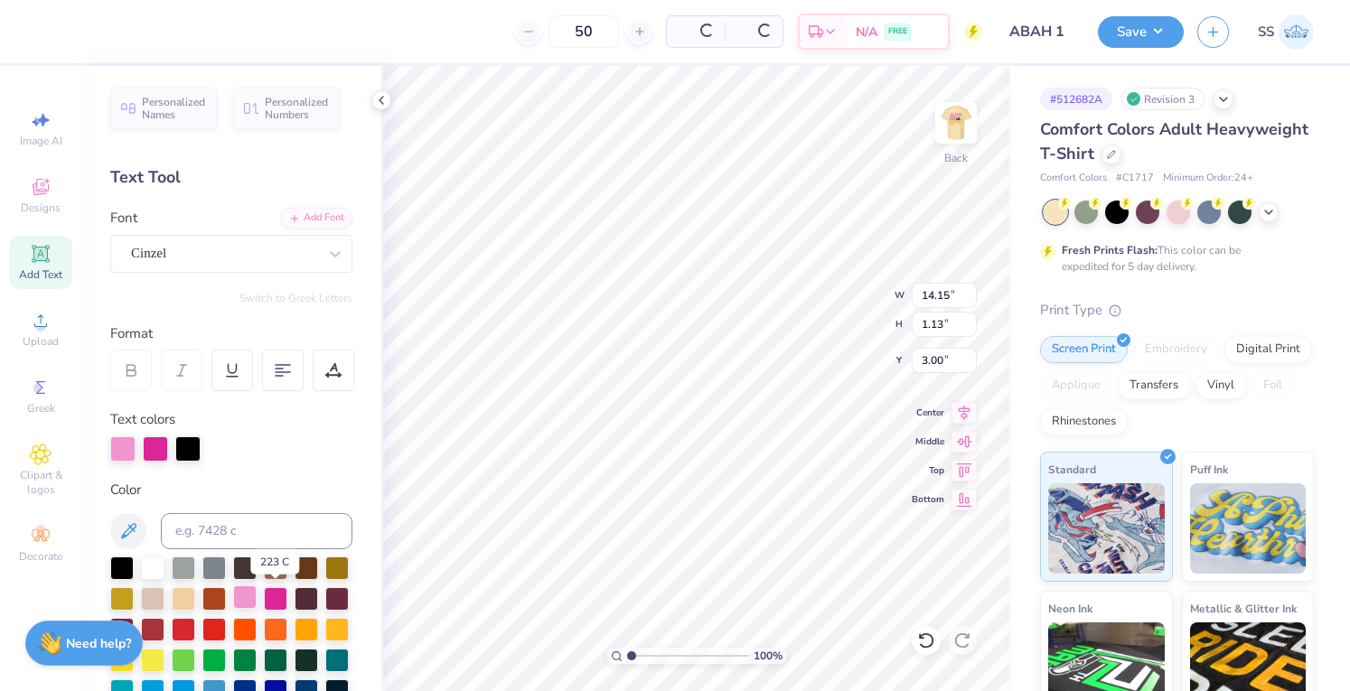
click at [257, 590] on div at bounding box center [244, 597] width 23 height 23
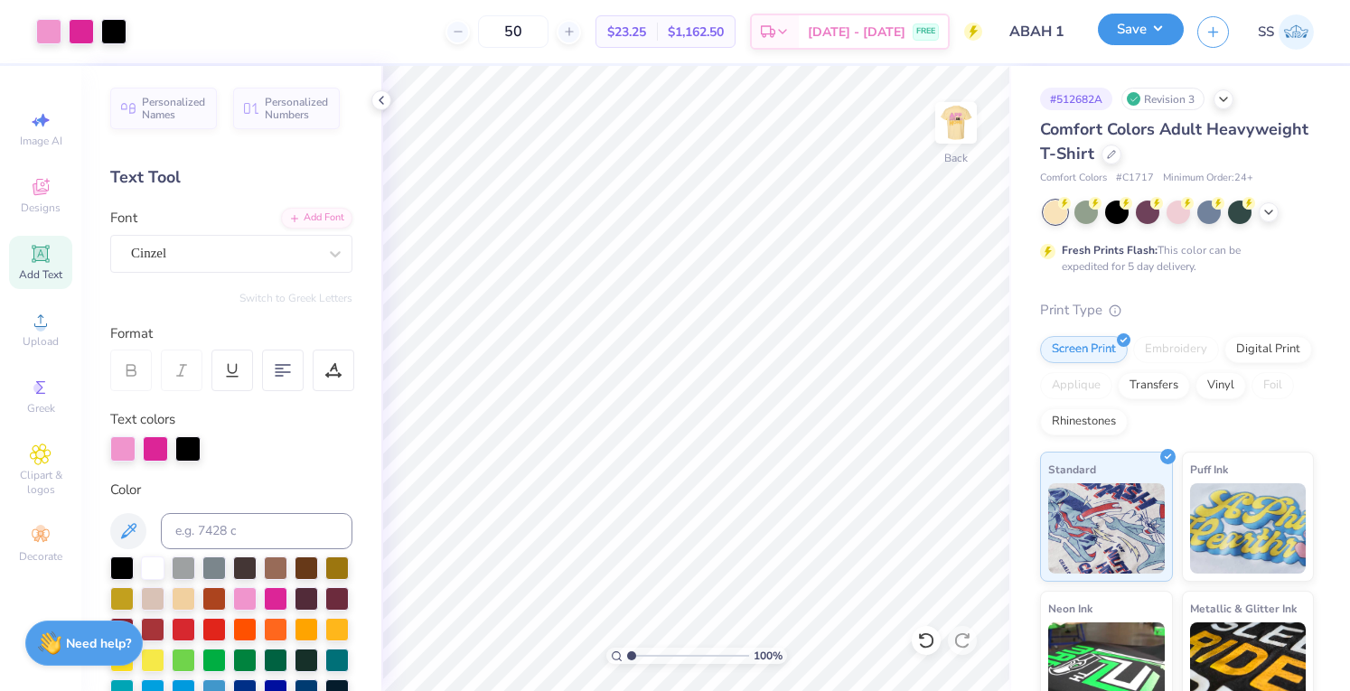
click at [1126, 19] on button "Save" at bounding box center [1141, 30] width 86 height 32
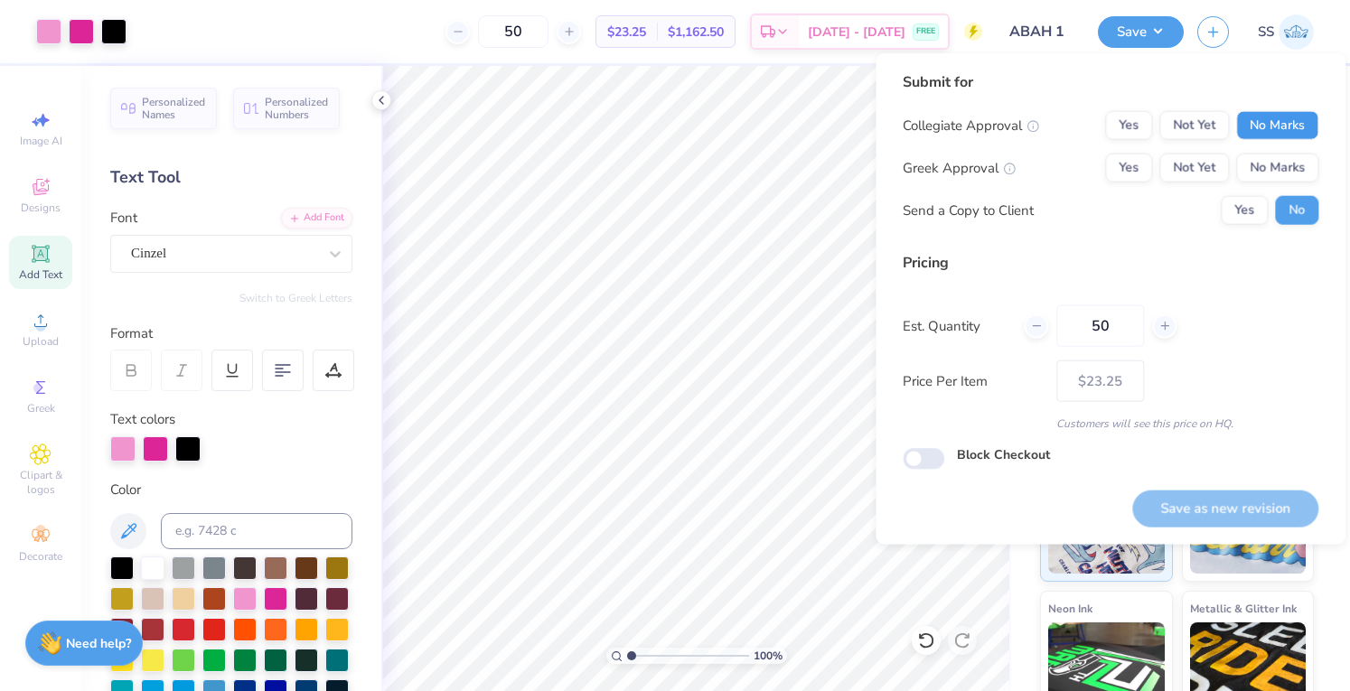
click at [1253, 135] on button "No Marks" at bounding box center [1277, 125] width 82 height 29
click at [1263, 174] on button "No Marks" at bounding box center [1277, 168] width 82 height 29
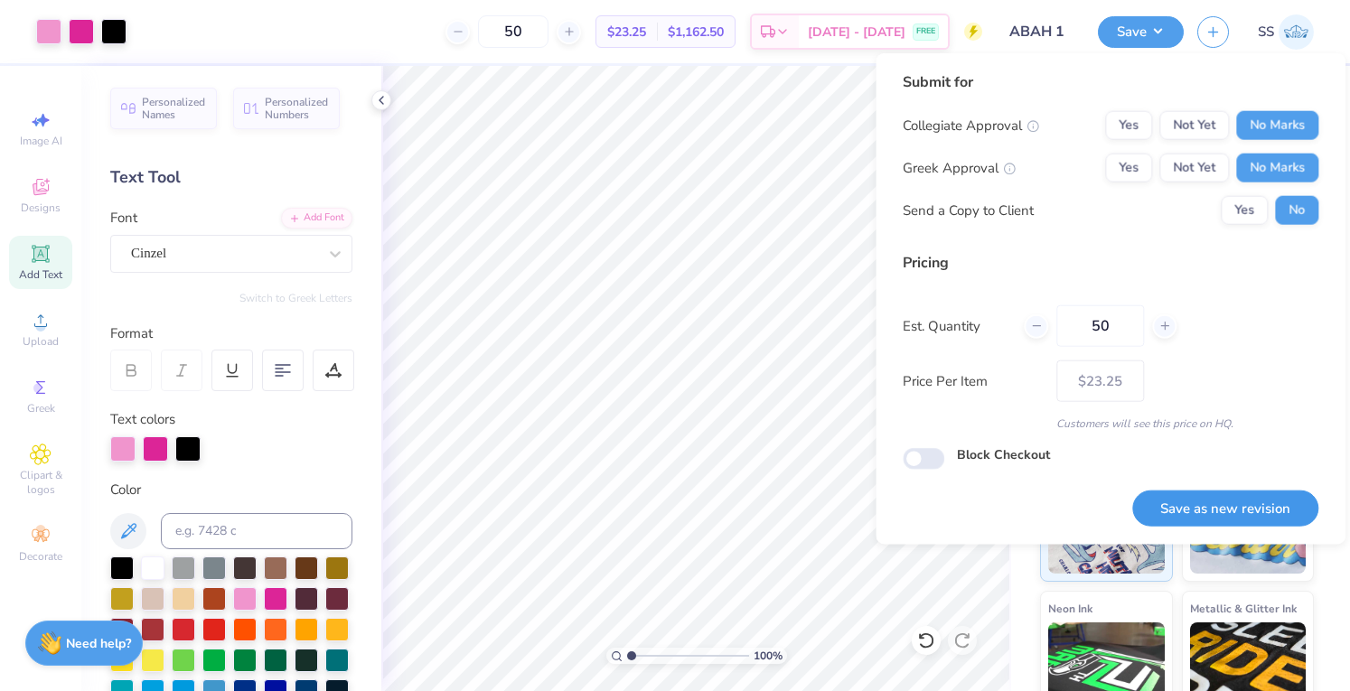
click at [1235, 520] on button "Save as new revision" at bounding box center [1225, 508] width 186 height 37
type input "$23.25"
